Goal: Find specific page/section

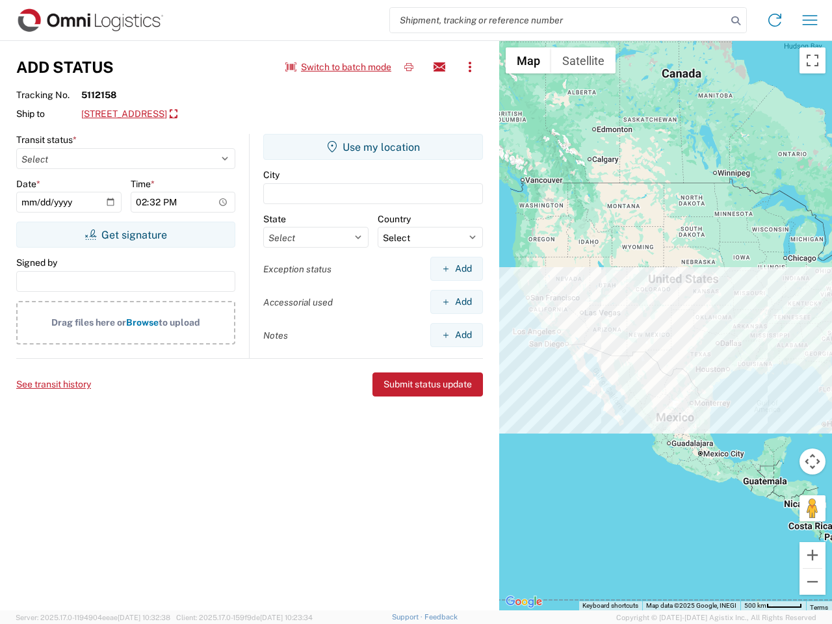
click at [558, 20] on input "search" at bounding box center [558, 20] width 337 height 25
click at [736, 21] on icon at bounding box center [736, 21] width 18 height 18
click at [775, 20] on icon at bounding box center [774, 20] width 21 height 21
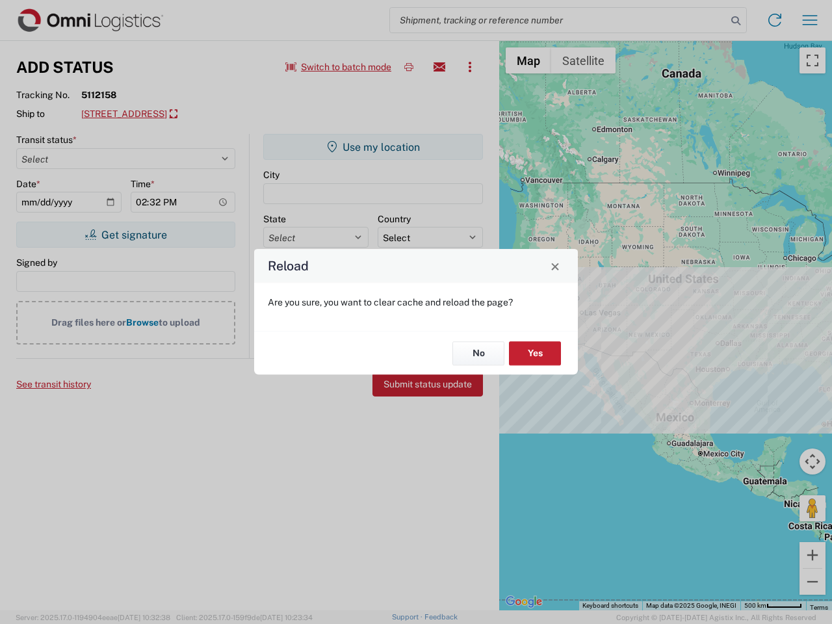
click at [810, 20] on div "Reload Are you sure, you want to clear cache and reload the page? No Yes" at bounding box center [416, 312] width 832 height 624
click at [339, 67] on div "Reload Are you sure, you want to clear cache and reload the page? No Yes" at bounding box center [416, 312] width 832 height 624
click at [409, 67] on div "Reload Are you sure, you want to clear cache and reload the page? No Yes" at bounding box center [416, 312] width 832 height 624
click at [439, 67] on div "Reload Are you sure, you want to clear cache and reload the page? No Yes" at bounding box center [416, 312] width 832 height 624
click at [470, 67] on div "Reload Are you sure, you want to clear cache and reload the page? No Yes" at bounding box center [416, 312] width 832 height 624
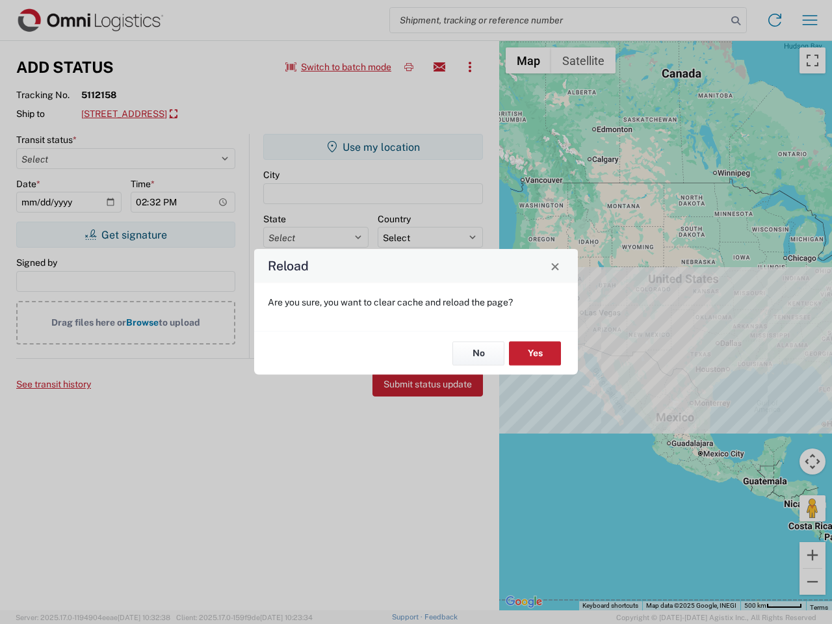
click at [199, 114] on div "Reload Are you sure, you want to clear cache and reload the page? No Yes" at bounding box center [416, 312] width 832 height 624
click at [125, 235] on div "Reload Are you sure, you want to clear cache and reload the page? No Yes" at bounding box center [416, 312] width 832 height 624
